Goal: Task Accomplishment & Management: Manage account settings

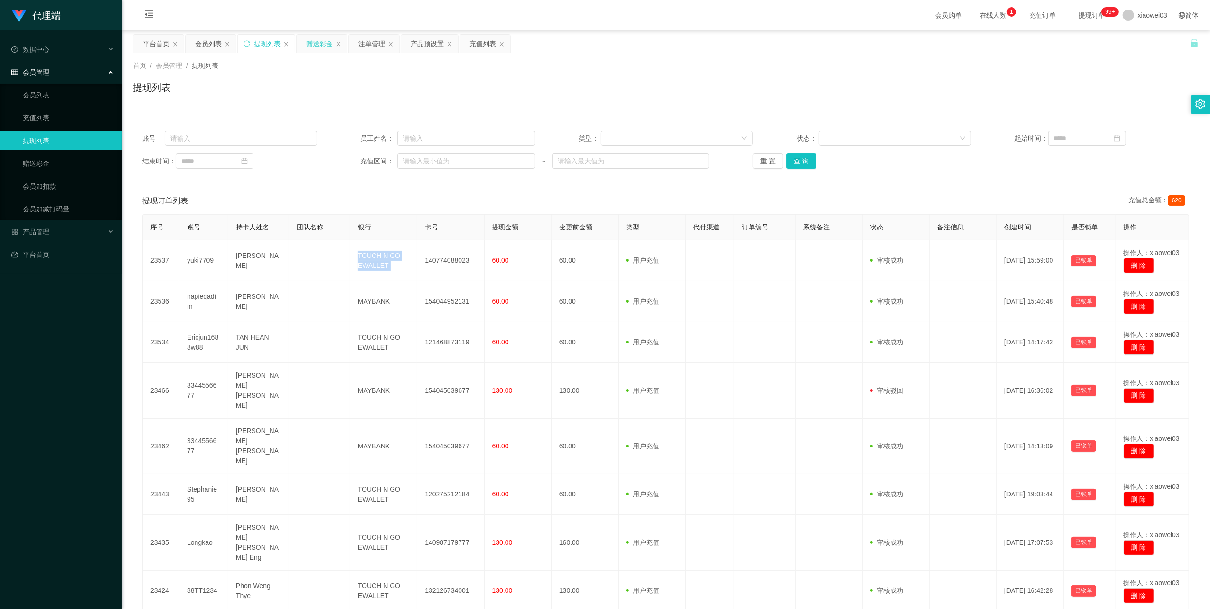
click at [328, 40] on div "赠送彩金" at bounding box center [319, 44] width 27 height 18
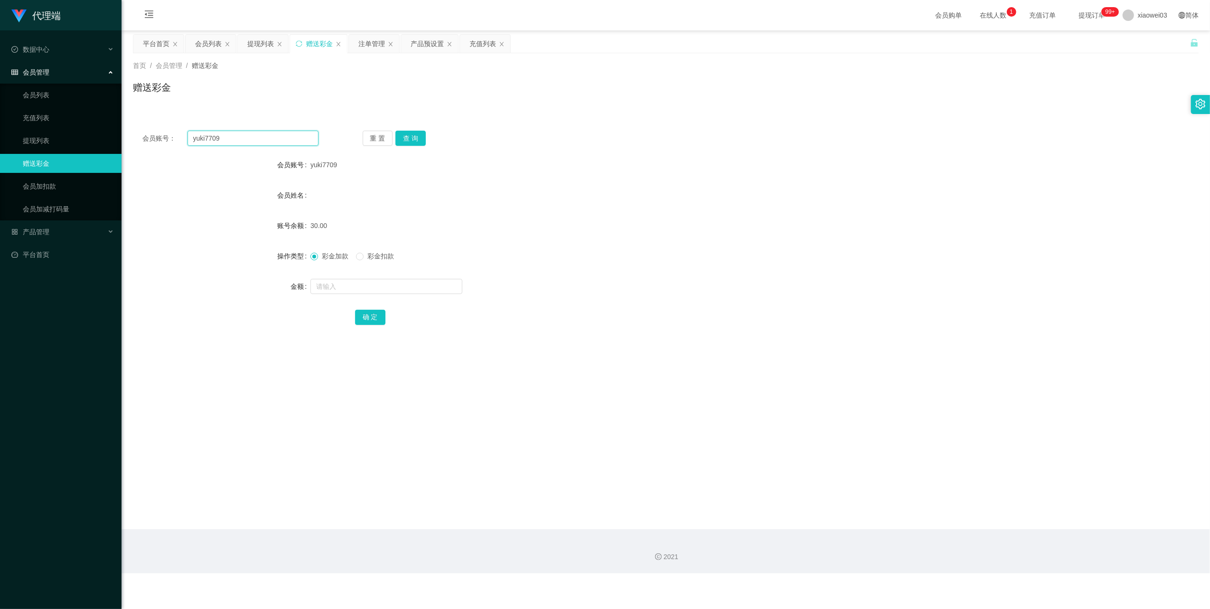
click at [302, 141] on input "yuki7709" at bounding box center [253, 138] width 131 height 15
paste input "Ericjun1688w88"
type input "Ericjun1688w88"
click at [418, 142] on button "查 询" at bounding box center [410, 138] width 30 height 15
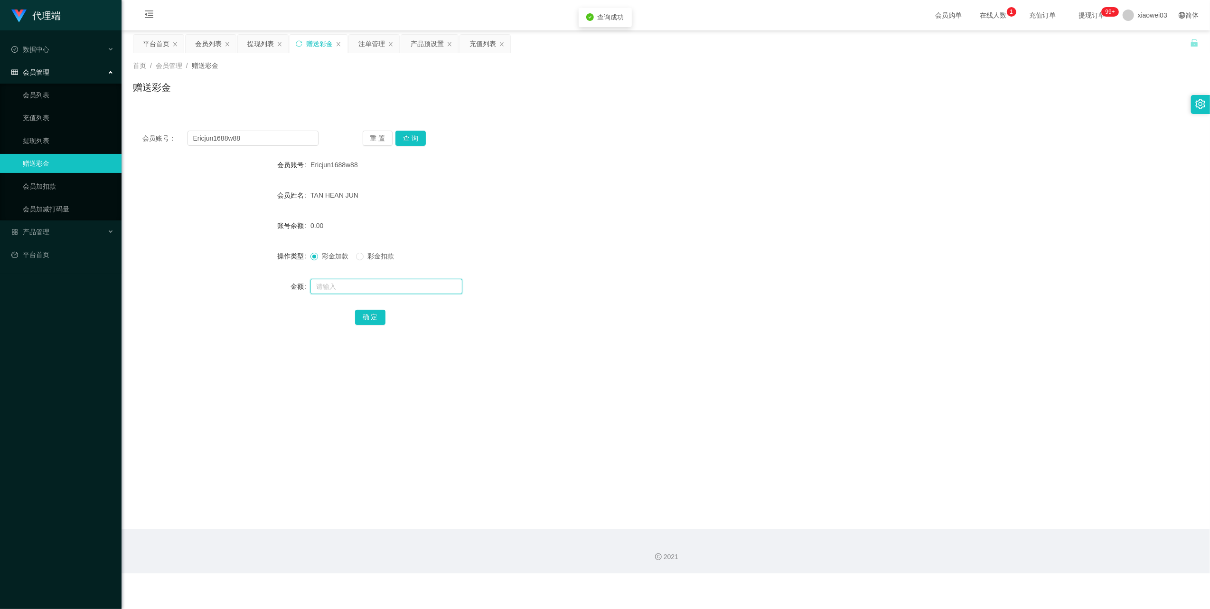
click at [369, 282] on input "text" at bounding box center [387, 286] width 152 height 15
type input "100"
click at [376, 320] on button "确 定" at bounding box center [370, 317] width 30 height 15
click at [263, 46] on div "提现列表" at bounding box center [260, 44] width 27 height 18
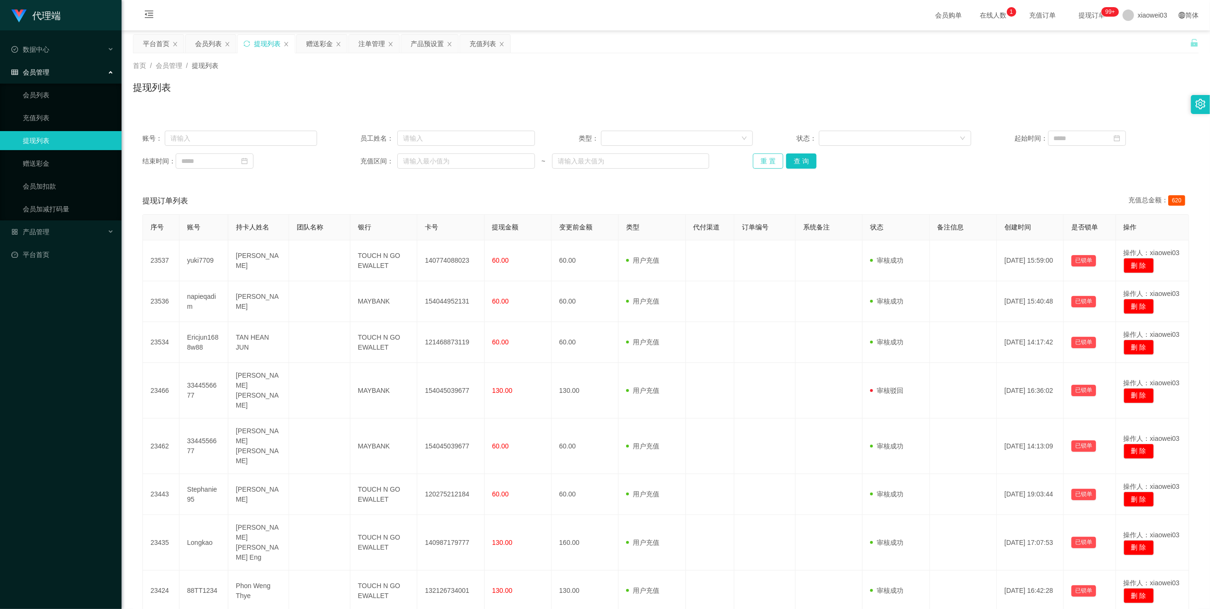
drag, startPoint x: 763, startPoint y: 162, endPoint x: 721, endPoint y: 195, distance: 53.6
click at [763, 162] on button "重 置" at bounding box center [768, 160] width 30 height 15
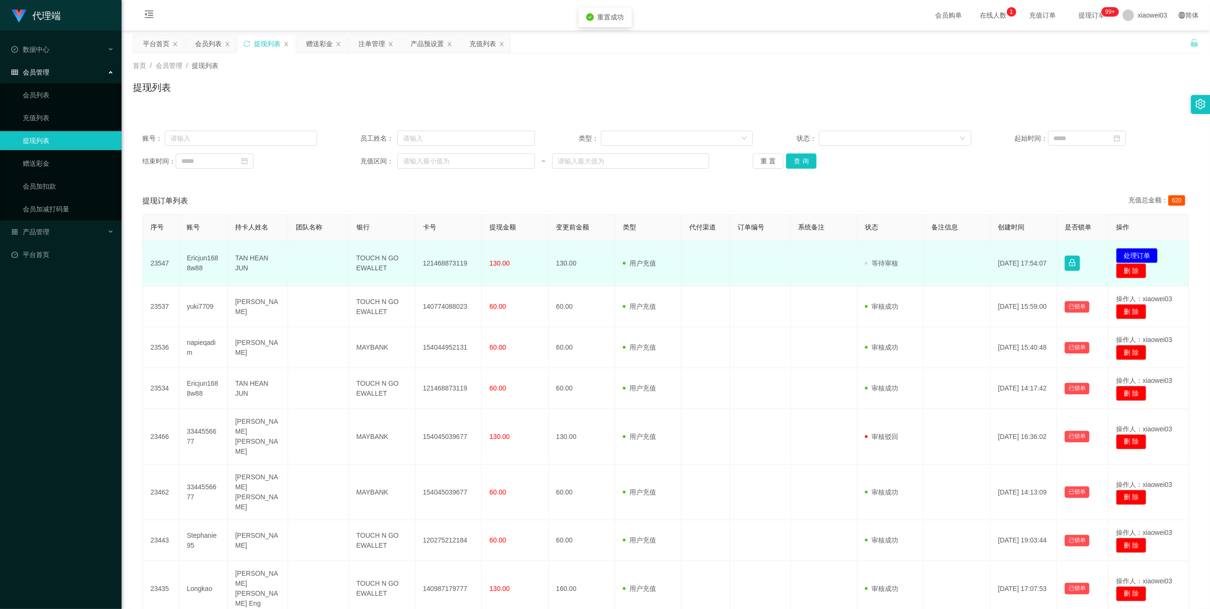
click at [454, 258] on td "121468873119" at bounding box center [448, 263] width 66 height 46
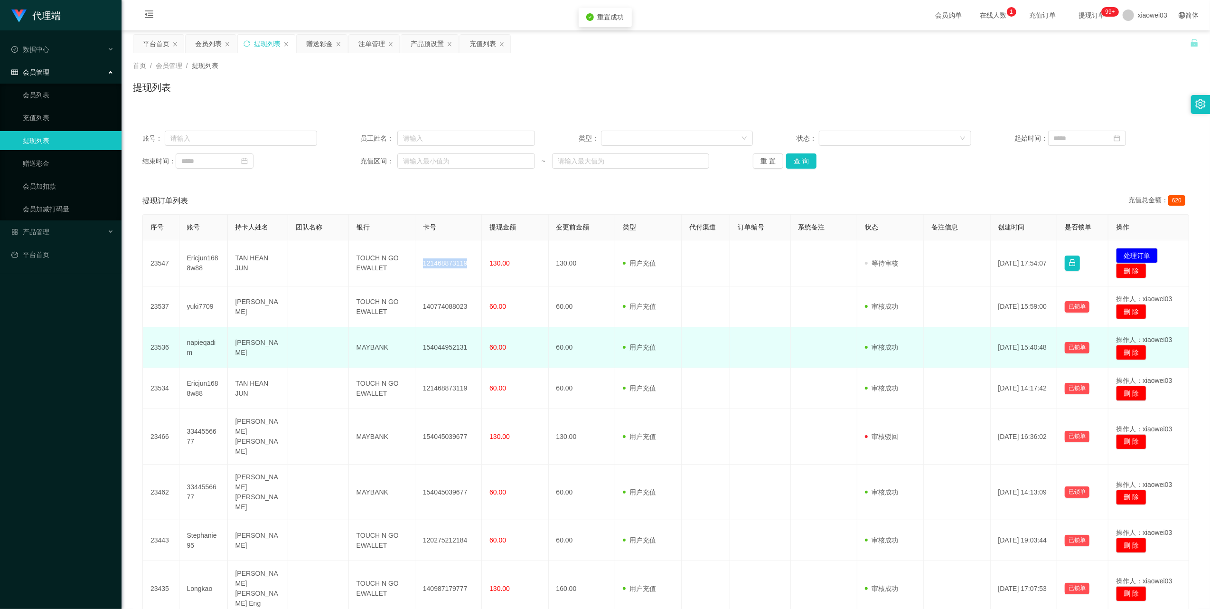
copy td "121468873119"
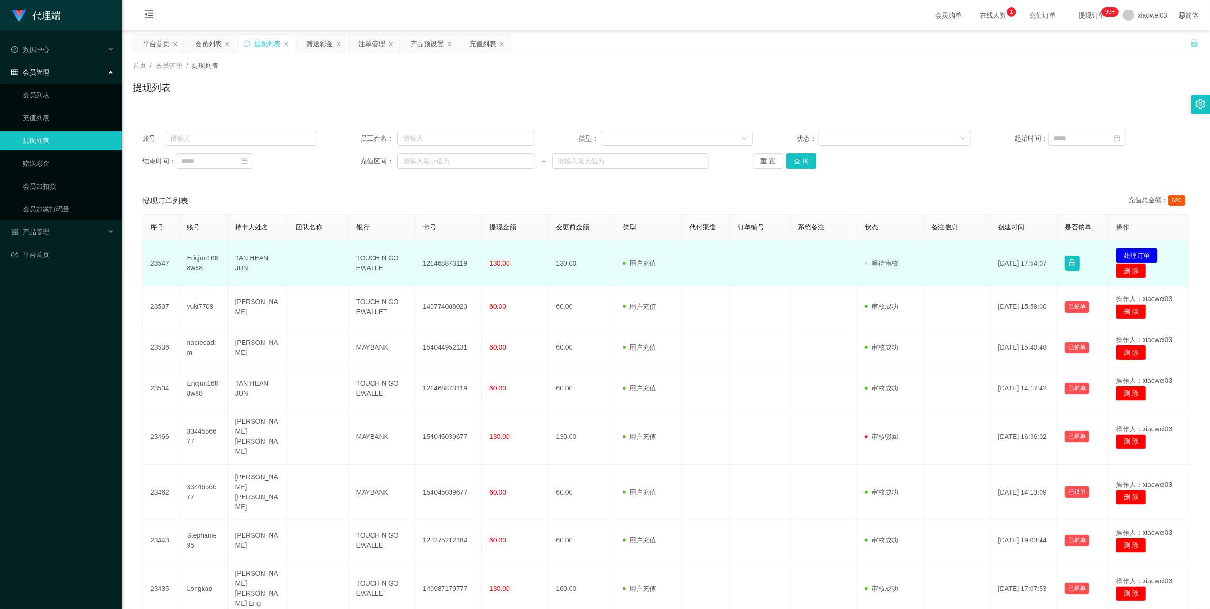
click at [369, 262] on td "TOUCH N GO EWALLET" at bounding box center [382, 263] width 66 height 46
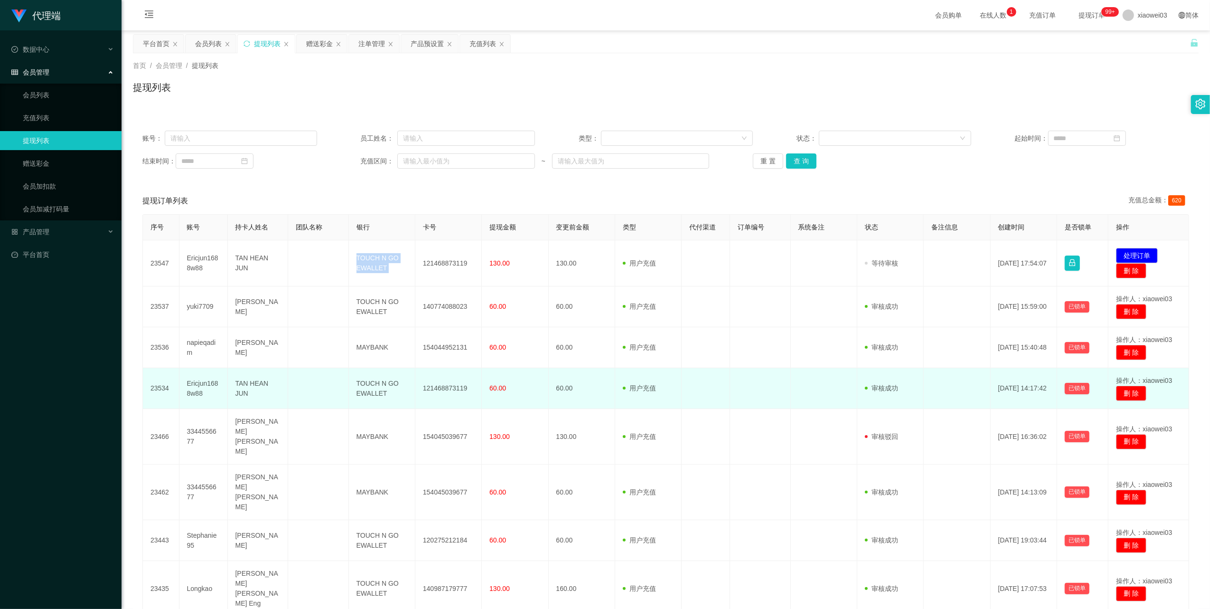
copy td "TOUCH N GO EWALLET"
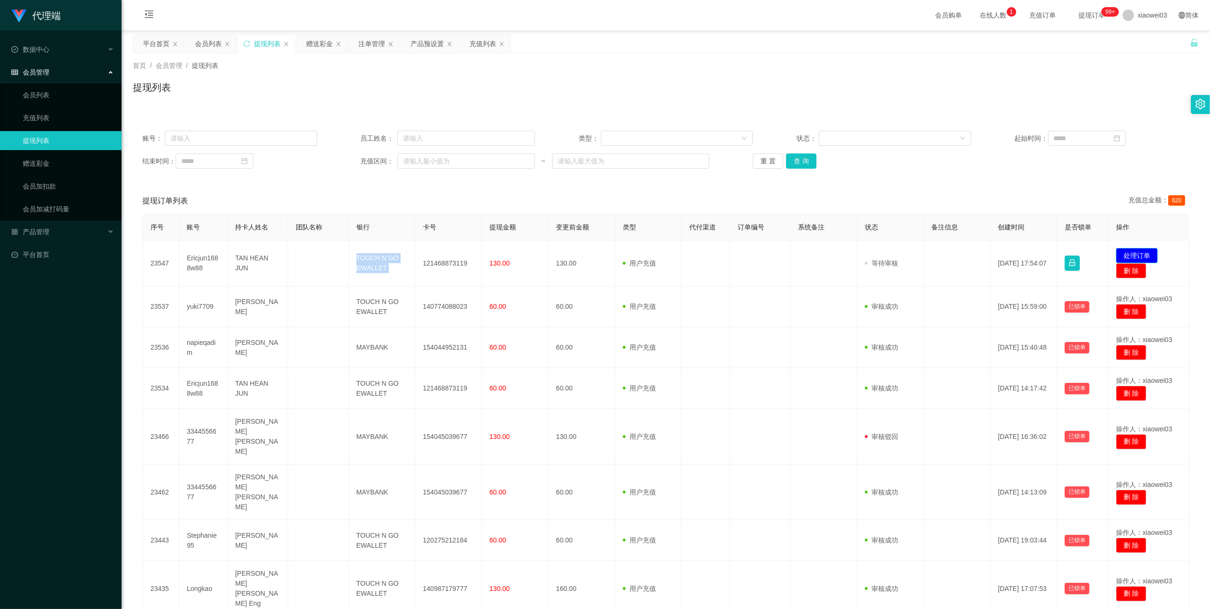
click at [1116, 253] on button "处理订单" at bounding box center [1137, 255] width 42 height 15
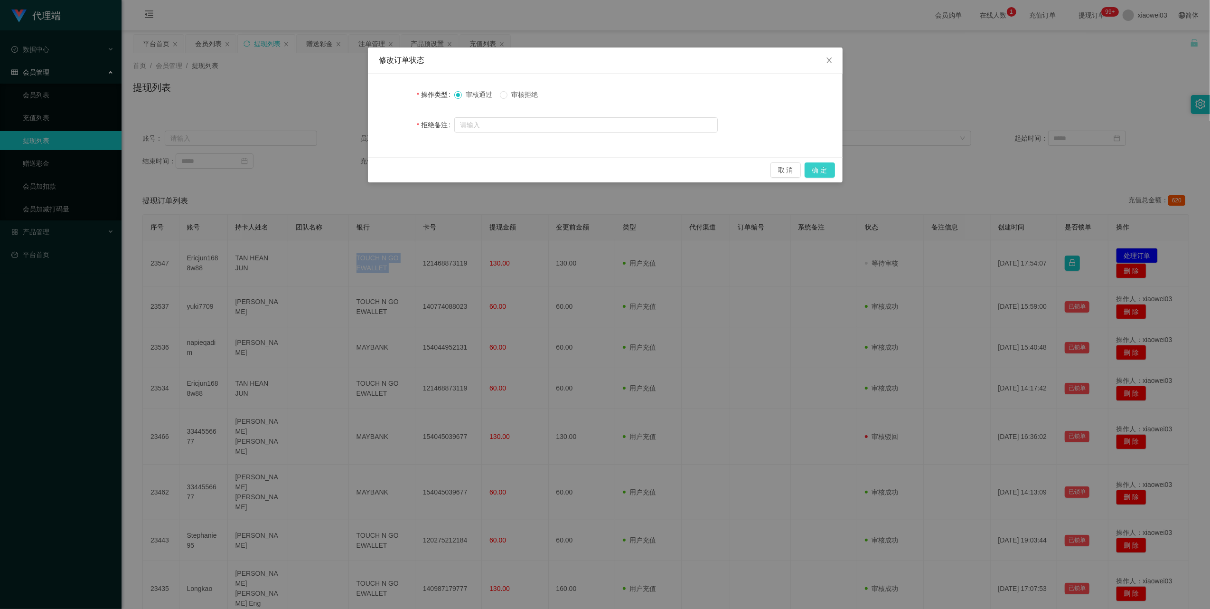
click at [817, 173] on button "确 定" at bounding box center [820, 169] width 30 height 15
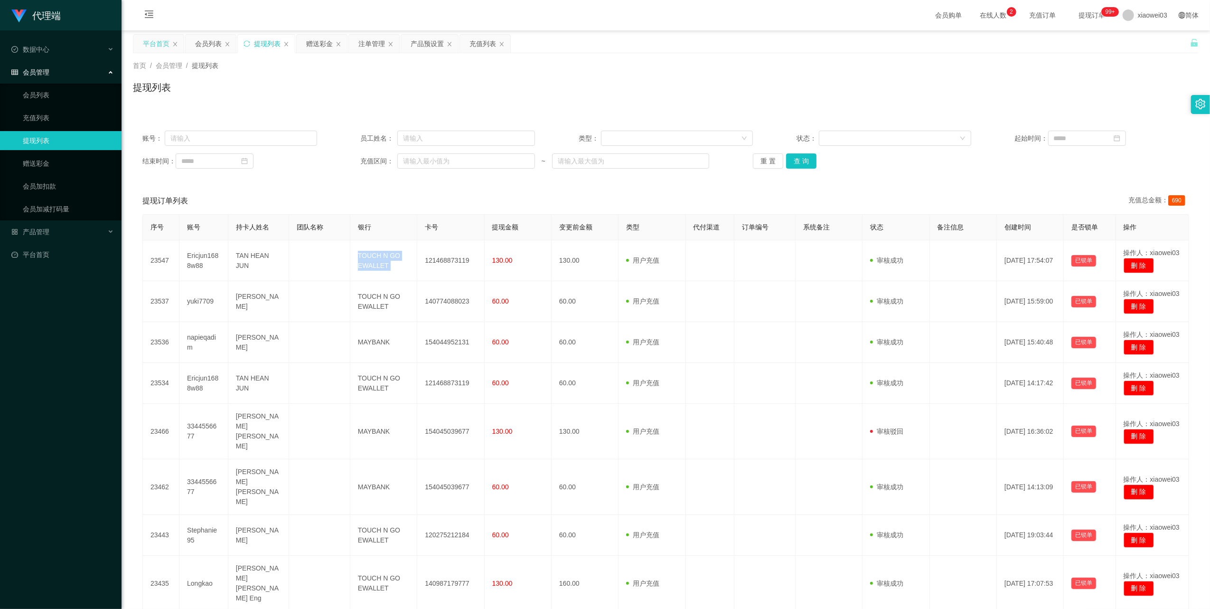
click at [162, 45] on div "平台首页" at bounding box center [156, 44] width 27 height 18
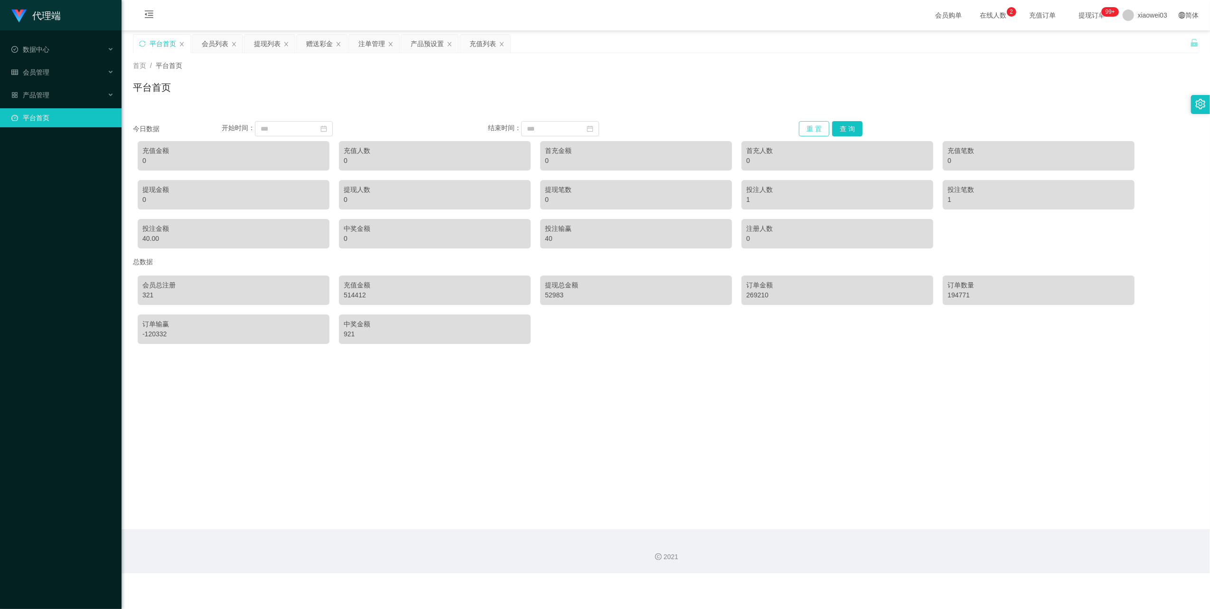
click at [801, 125] on button "重 置" at bounding box center [814, 128] width 30 height 15
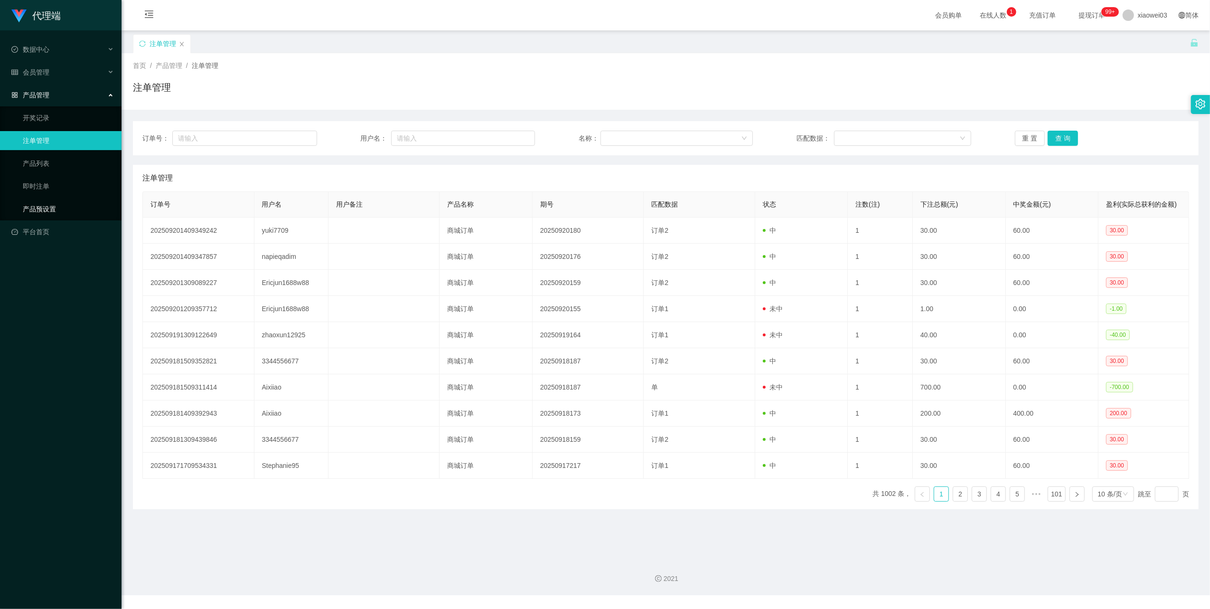
click at [44, 204] on link "产品预设置" at bounding box center [68, 208] width 91 height 19
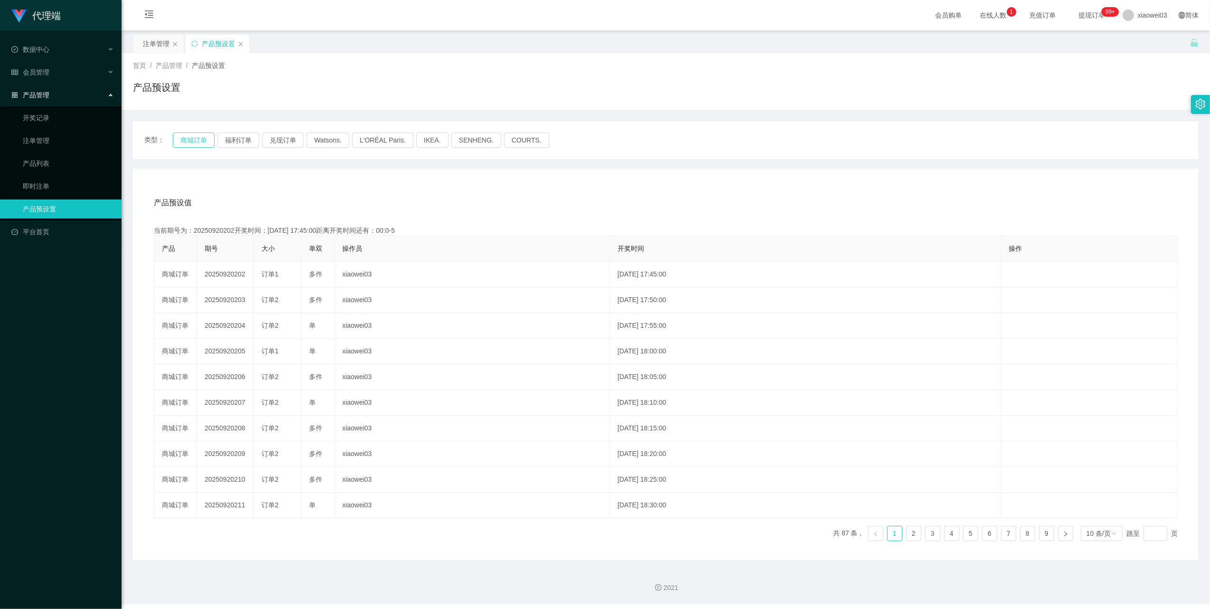
click at [186, 139] on button "商城订单" at bounding box center [194, 139] width 42 height 15
click at [200, 132] on div "类型： 商城订单 福利订单 兑现订单 Watsons. L'ORÉAL Paris. IKEA. SENHENG. COURTS." at bounding box center [666, 140] width 1066 height 38
click at [196, 143] on button "商城订单" at bounding box center [194, 139] width 42 height 15
click at [196, 44] on icon "图标: sync" at bounding box center [194, 43] width 7 height 7
click at [187, 141] on button "商城订单" at bounding box center [194, 139] width 42 height 15
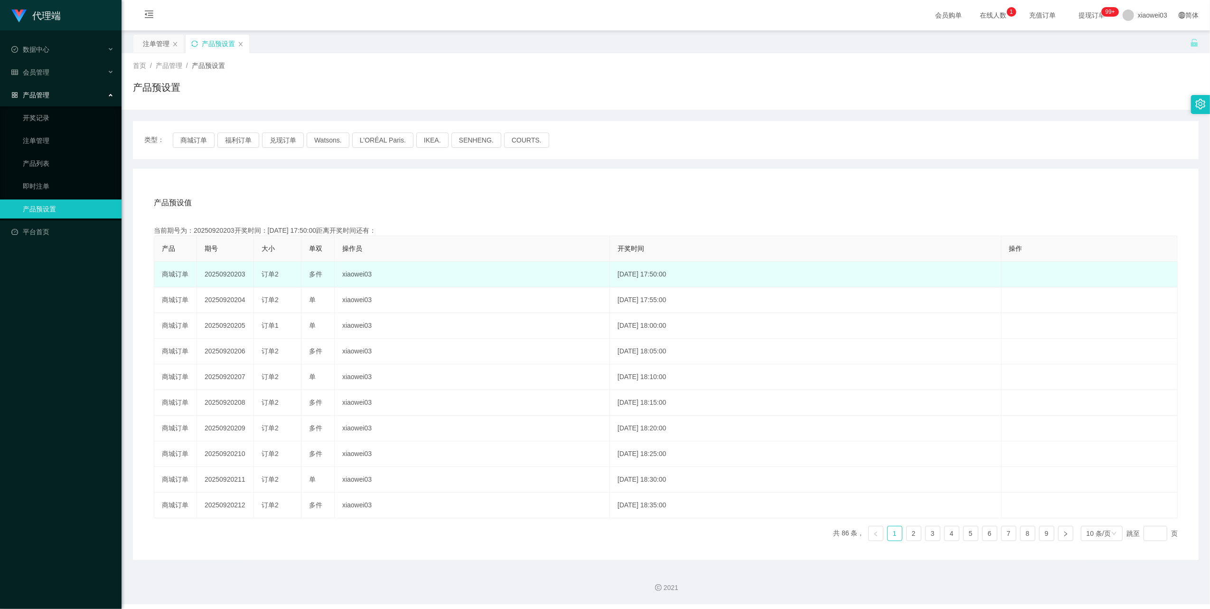
click at [226, 274] on td "20250920203" at bounding box center [225, 275] width 57 height 26
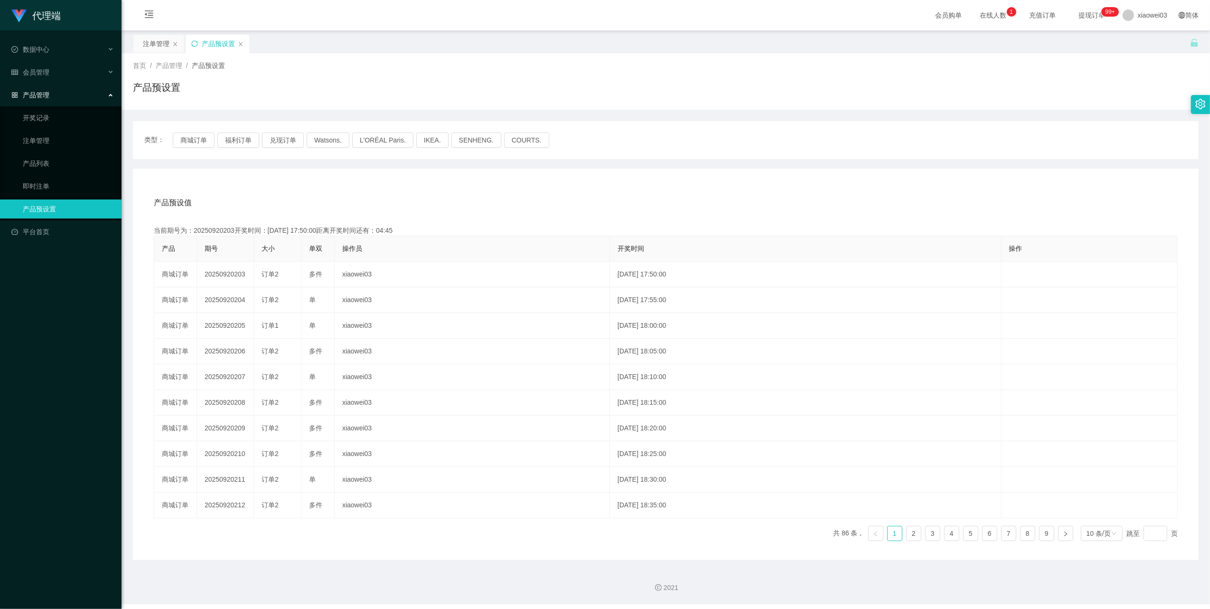
copy td "20250920203"
click at [161, 40] on div "注单管理" at bounding box center [156, 44] width 27 height 18
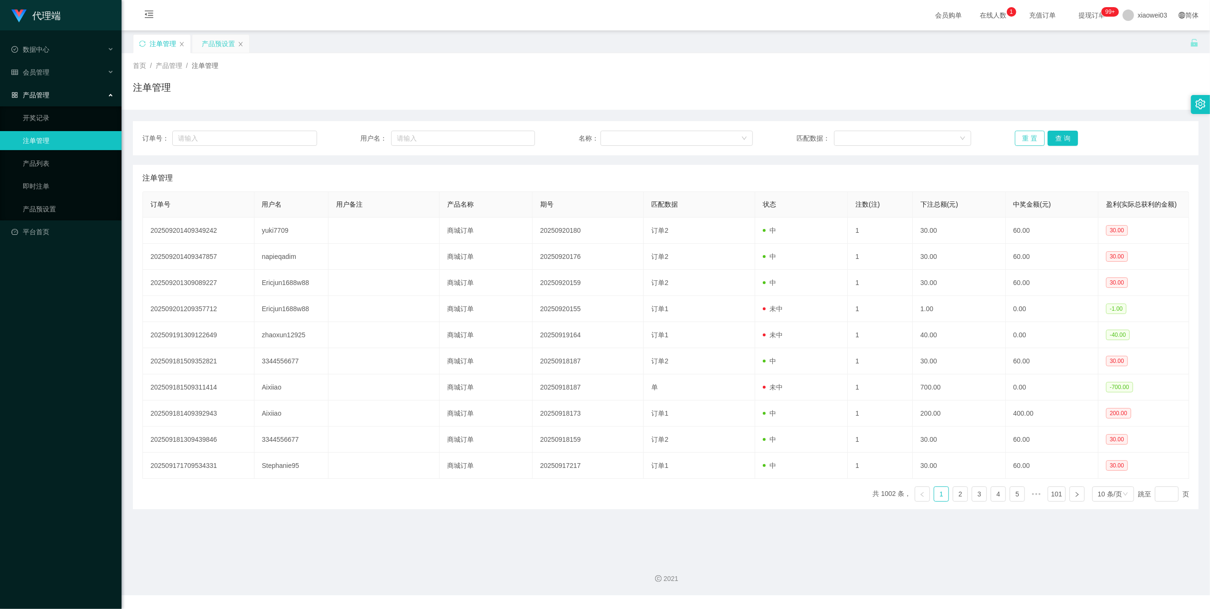
click at [1017, 141] on button "重 置" at bounding box center [1030, 138] width 30 height 15
click at [1023, 140] on button "重 置" at bounding box center [1030, 138] width 30 height 15
